Goal: Contribute content: Add original content to the website for others to see

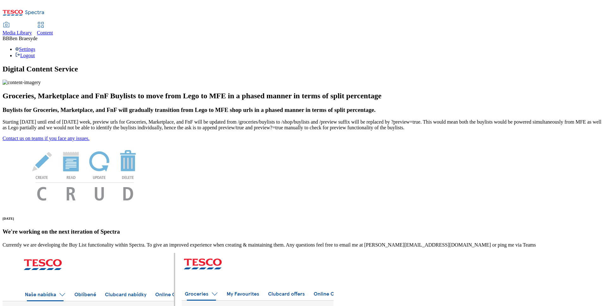
click at [32, 30] on span "Media Library" at bounding box center [17, 32] width 29 height 5
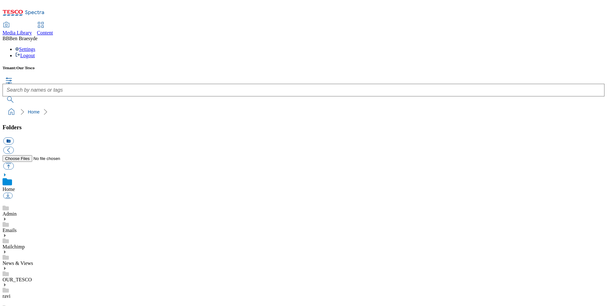
click at [167, 106] on ol "Home" at bounding box center [305, 112] width 598 height 12
click at [14, 162] on button "button" at bounding box center [8, 165] width 10 height 7
type input "C:\fakepath\All Menus Heart.pdf"
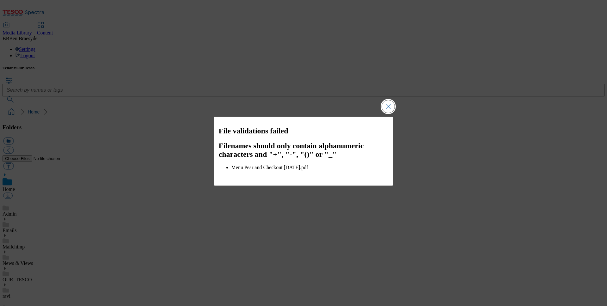
click at [389, 108] on button "Close Modal" at bounding box center [388, 106] width 13 height 13
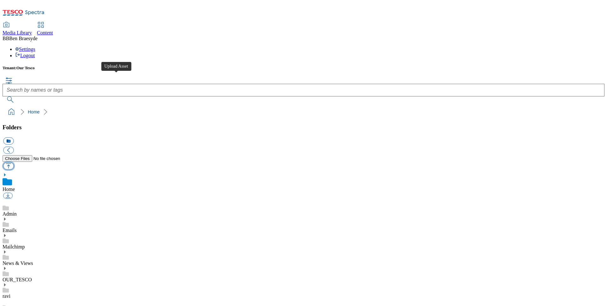
click at [14, 162] on button "button" at bounding box center [8, 165] width 10 height 7
type input "C:\fakepath\All Menus Heart.pdf"
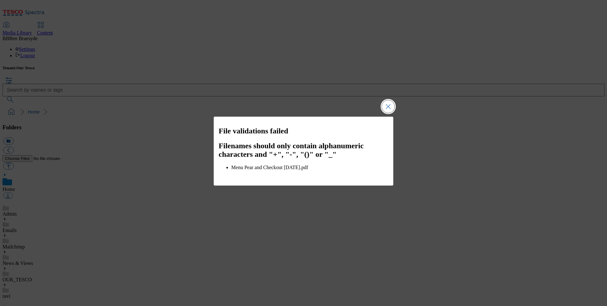
click at [389, 105] on button "Close Modal" at bounding box center [388, 106] width 13 height 13
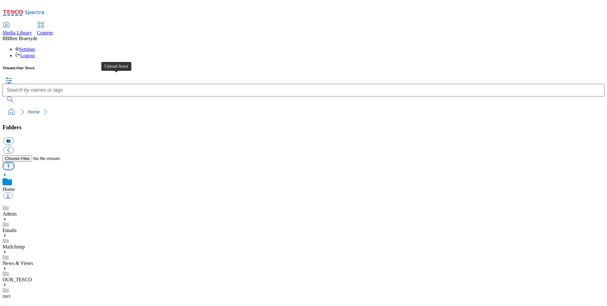
click at [14, 162] on button "button" at bounding box center [8, 165] width 10 height 7
type input "C:\fakepath\All Menus Heart.pdf"
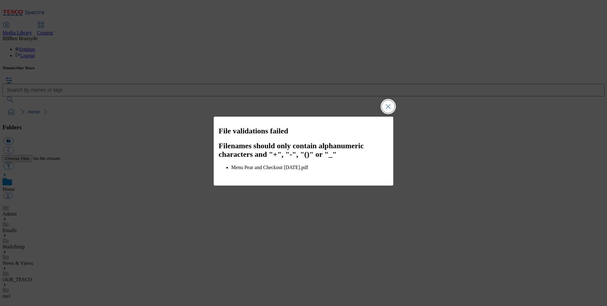
click at [387, 107] on button "Close Modal" at bounding box center [388, 106] width 13 height 13
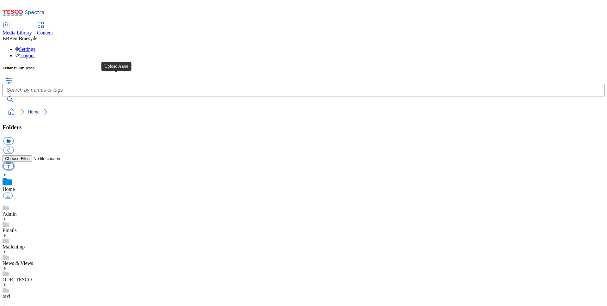
click at [14, 162] on button "button" at bounding box center [8, 165] width 10 height 7
type input "C:\fakepath\Checkout Menu - WC 080925.pdf"
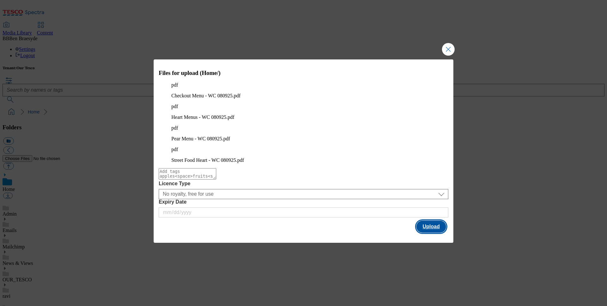
click at [431, 220] on button "Upload" at bounding box center [431, 226] width 30 height 12
